Goal: Task Accomplishment & Management: Manage account settings

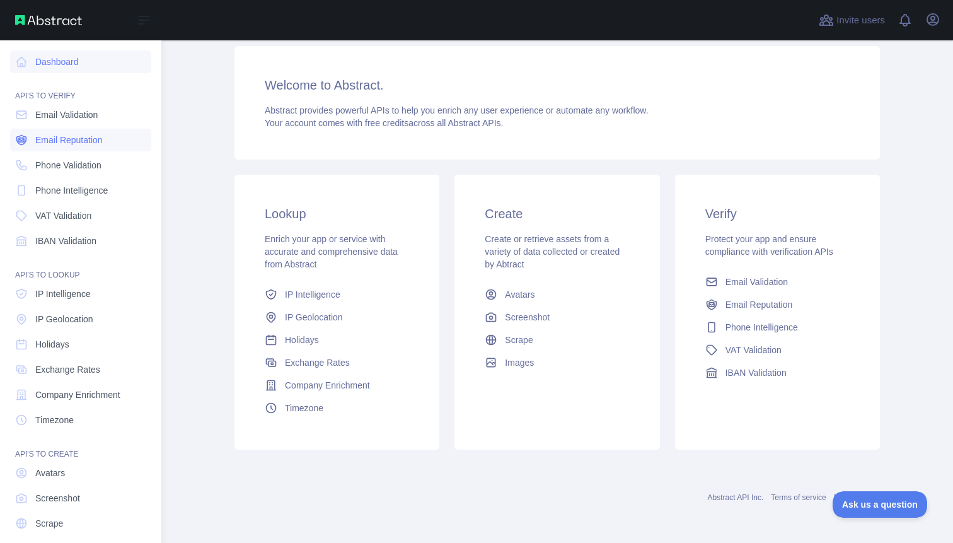
scroll to position [324, 0]
click at [103, 146] on span "Email Reputation" at bounding box center [68, 140] width 67 height 13
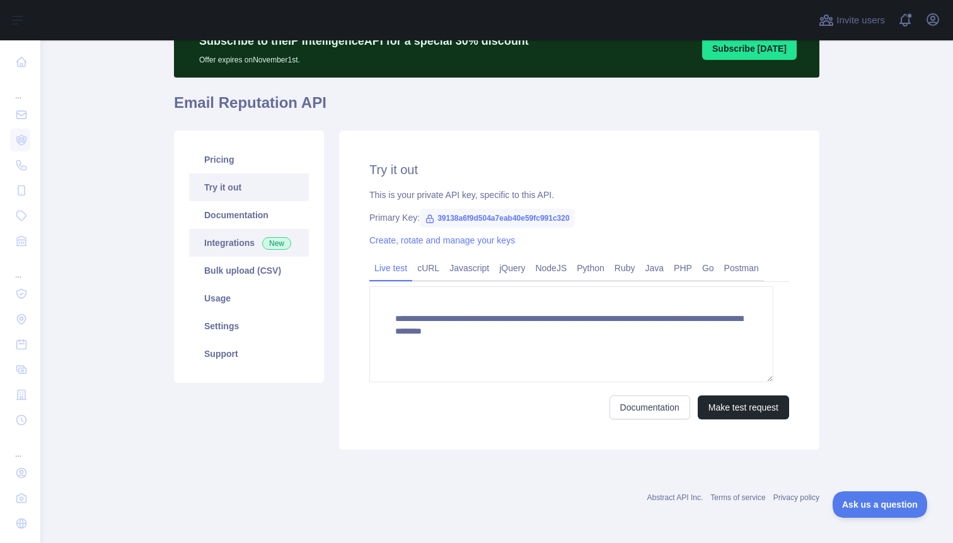
scroll to position [175, 0]
click at [930, 23] on icon "button" at bounding box center [933, 19] width 15 height 15
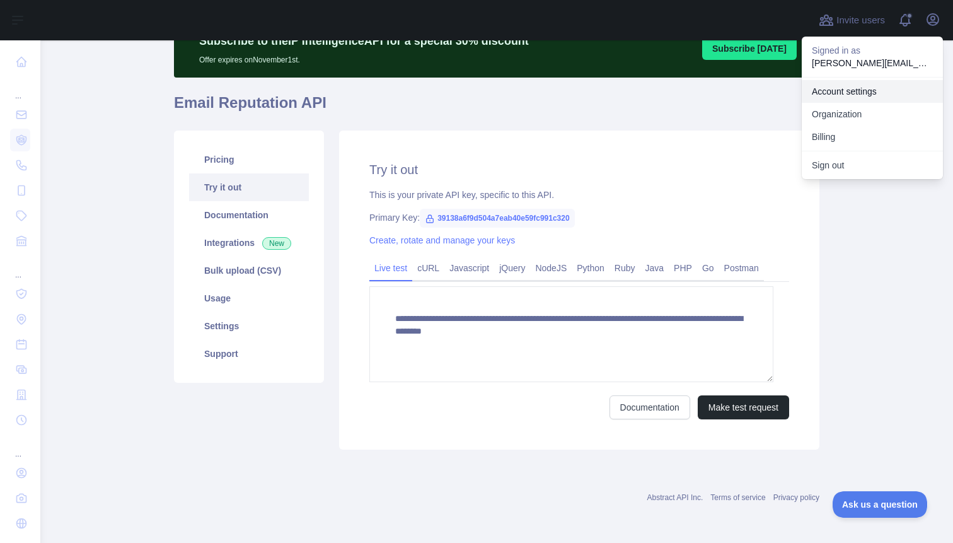
click at [830, 103] on link "Account settings" at bounding box center [872, 91] width 141 height 23
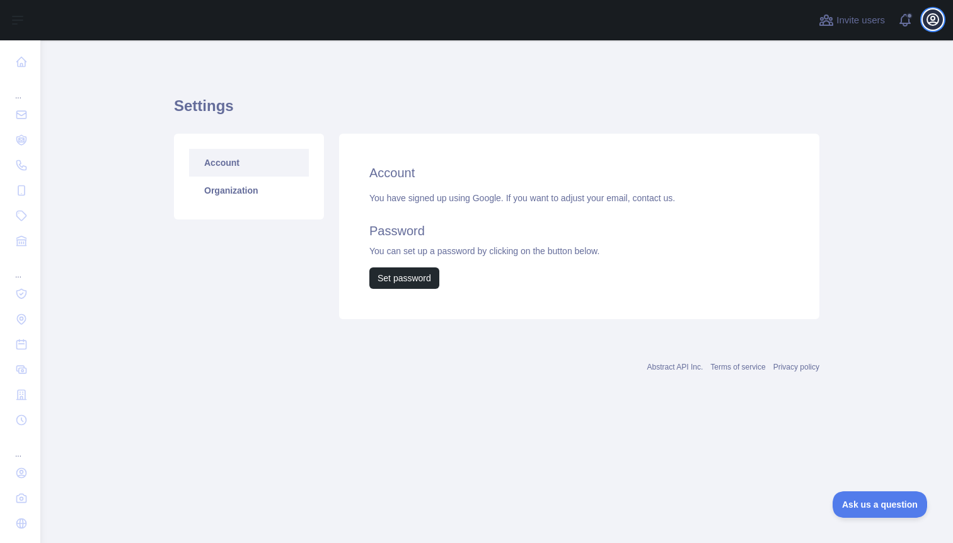
click at [928, 22] on icon "button" at bounding box center [933, 19] width 11 height 11
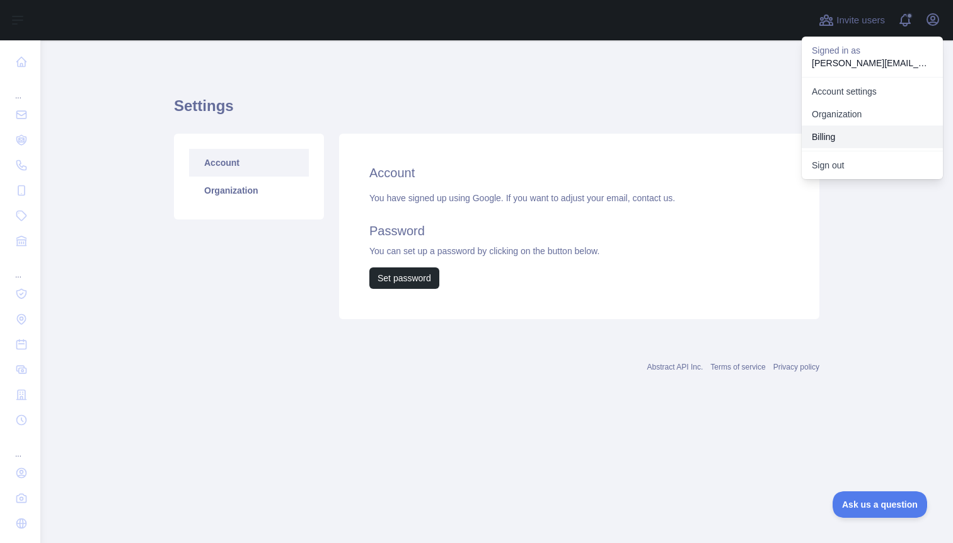
click at [836, 148] on button "Billing" at bounding box center [872, 136] width 141 height 23
